Goal: Check status: Check status

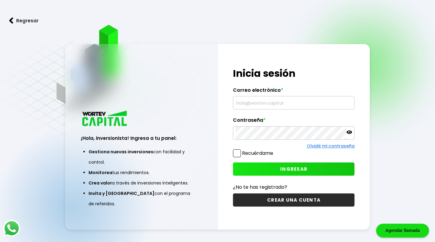
type input "[EMAIL_ADDRESS][DOMAIN_NAME]"
click at [283, 171] on span "INGRESAR" at bounding box center [293, 169] width 27 height 6
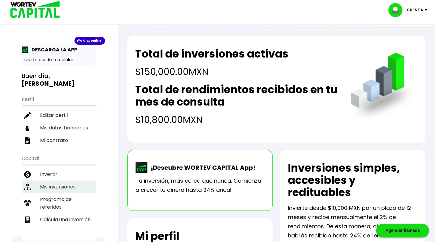
click at [59, 180] on li "Mis inversiones" at bounding box center [59, 186] width 74 height 13
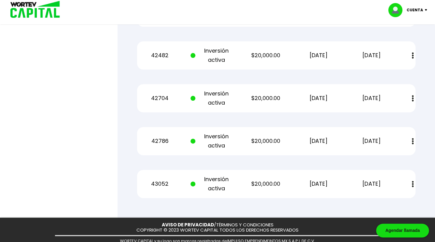
scroll to position [367, 0]
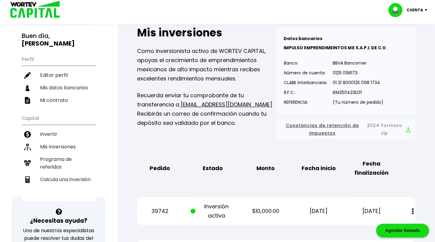
scroll to position [0, 0]
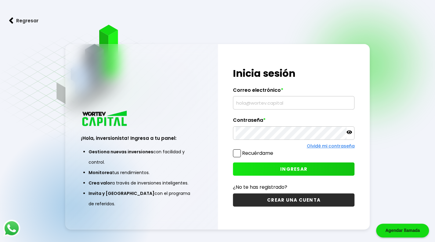
type input "[EMAIL_ADDRESS][DOMAIN_NAME]"
click at [295, 173] on button "INGRESAR" at bounding box center [294, 168] width 122 height 13
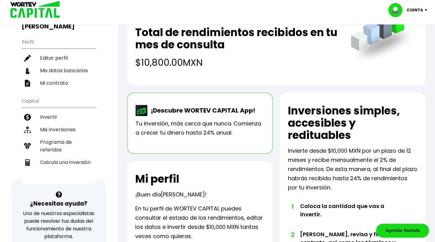
scroll to position [57, 0]
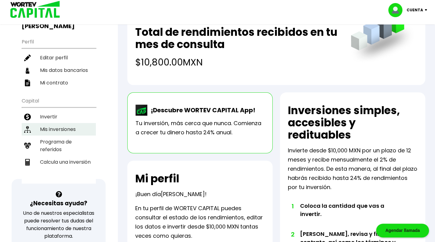
click at [54, 123] on li "Mis inversiones" at bounding box center [59, 129] width 74 height 13
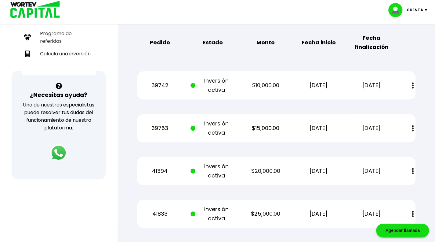
scroll to position [171, 0]
